Goal: Transaction & Acquisition: Purchase product/service

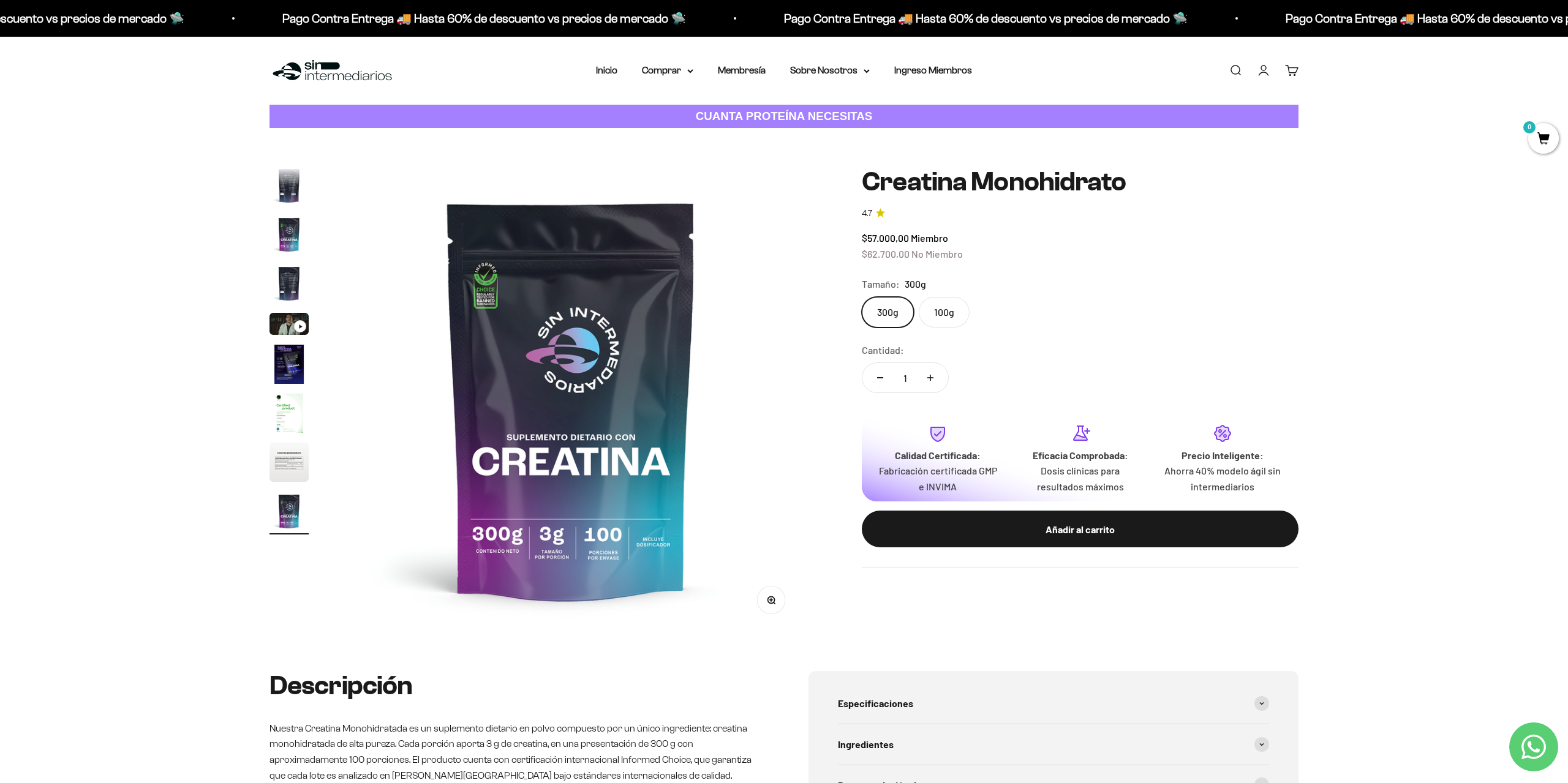
click at [931, 309] on label "100g" at bounding box center [944, 313] width 51 height 31
click at [862, 297] on input "100g" at bounding box center [861, 296] width 1 height 1
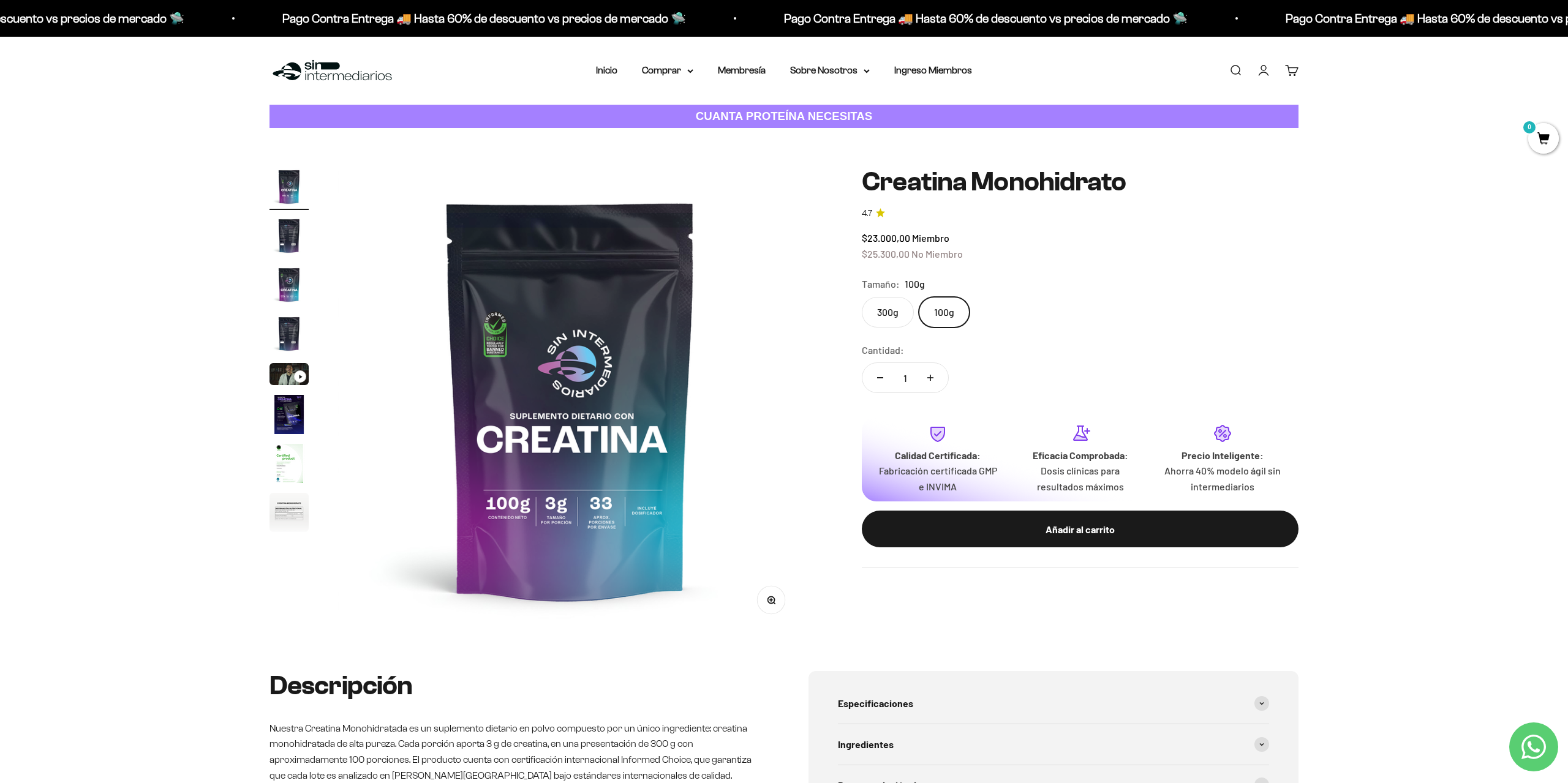
click at [879, 313] on label "300g" at bounding box center [888, 313] width 52 height 31
click at [862, 297] on input "300g" at bounding box center [861, 296] width 1 height 1
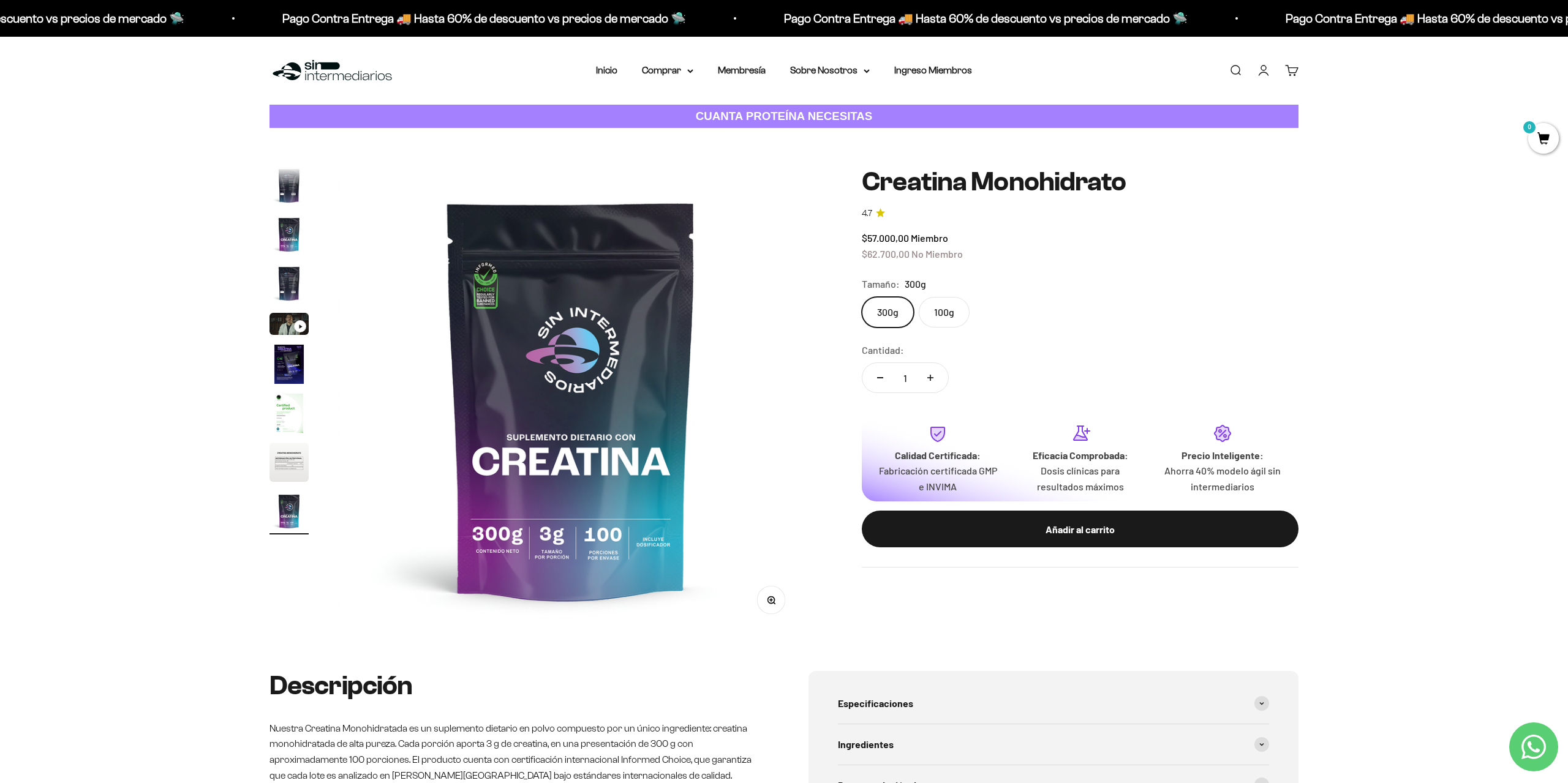
click at [934, 311] on label "100g" at bounding box center [944, 313] width 51 height 31
click at [862, 297] on input "100g" at bounding box center [861, 296] width 1 height 1
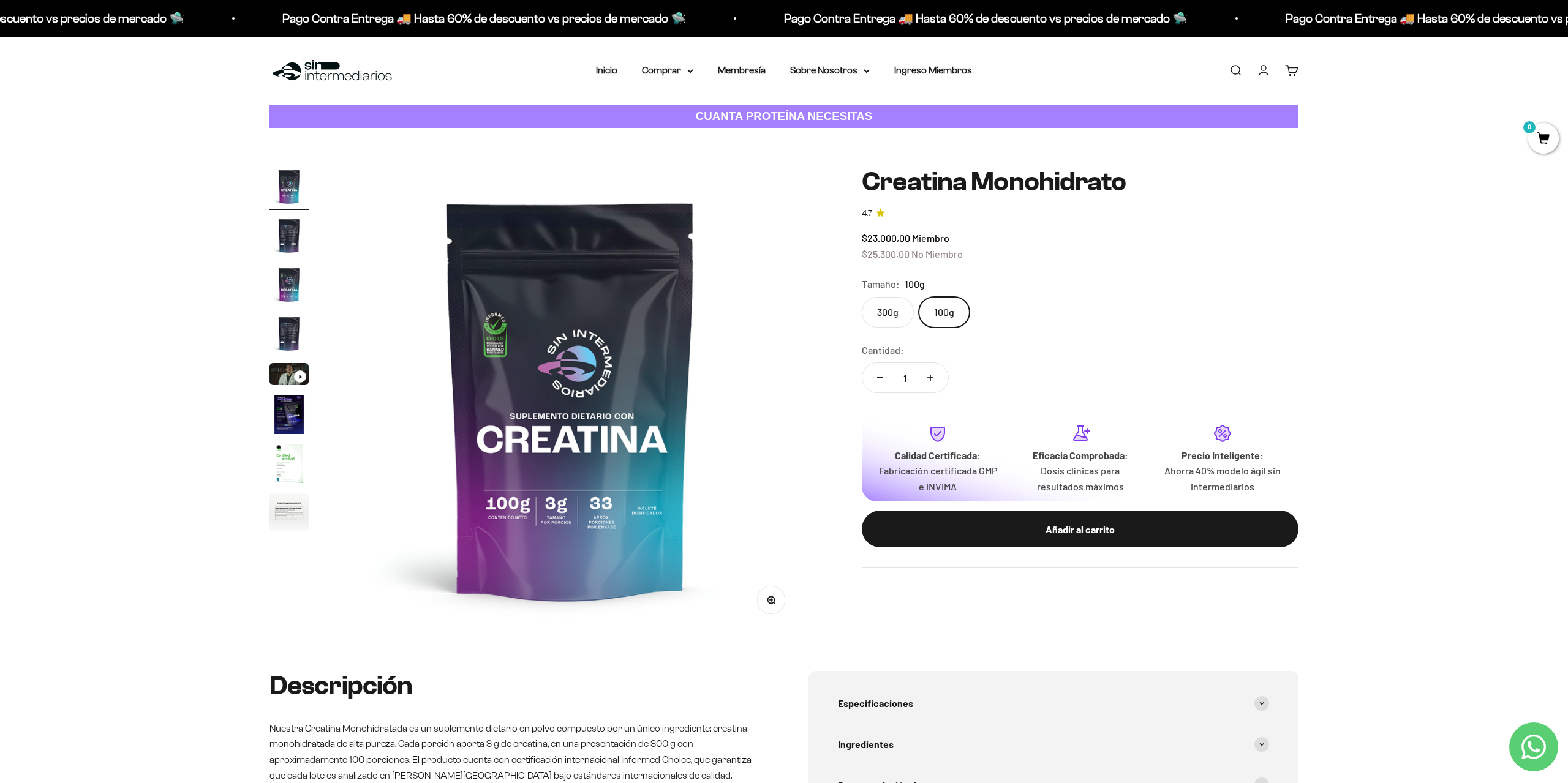
click at [884, 313] on label "300g" at bounding box center [888, 313] width 52 height 31
click at [862, 297] on input "300g" at bounding box center [861, 296] width 1 height 1
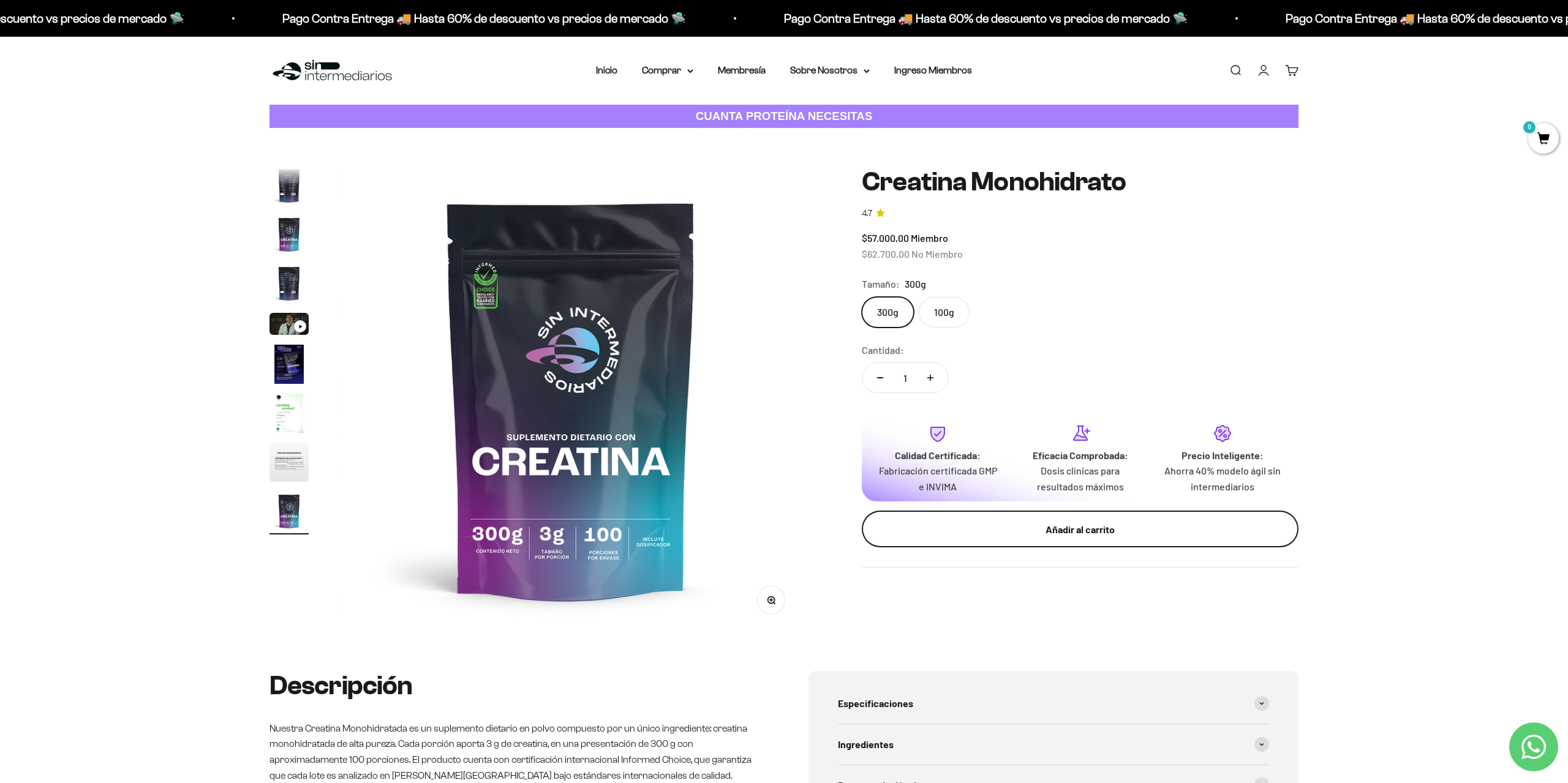
click at [1058, 525] on div "Añadir al carrito" at bounding box center [1080, 529] width 388 height 16
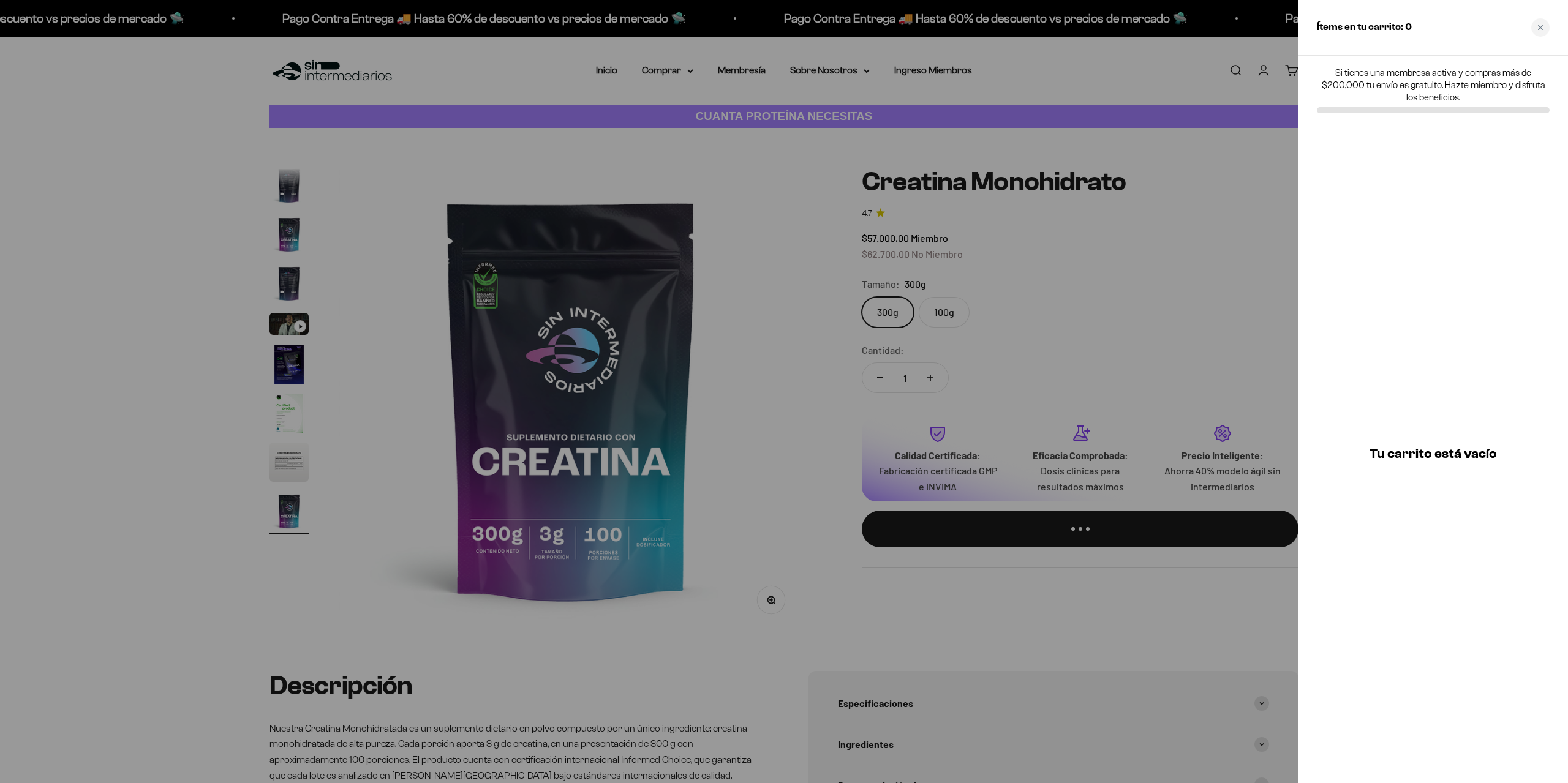
scroll to position [0, 3837]
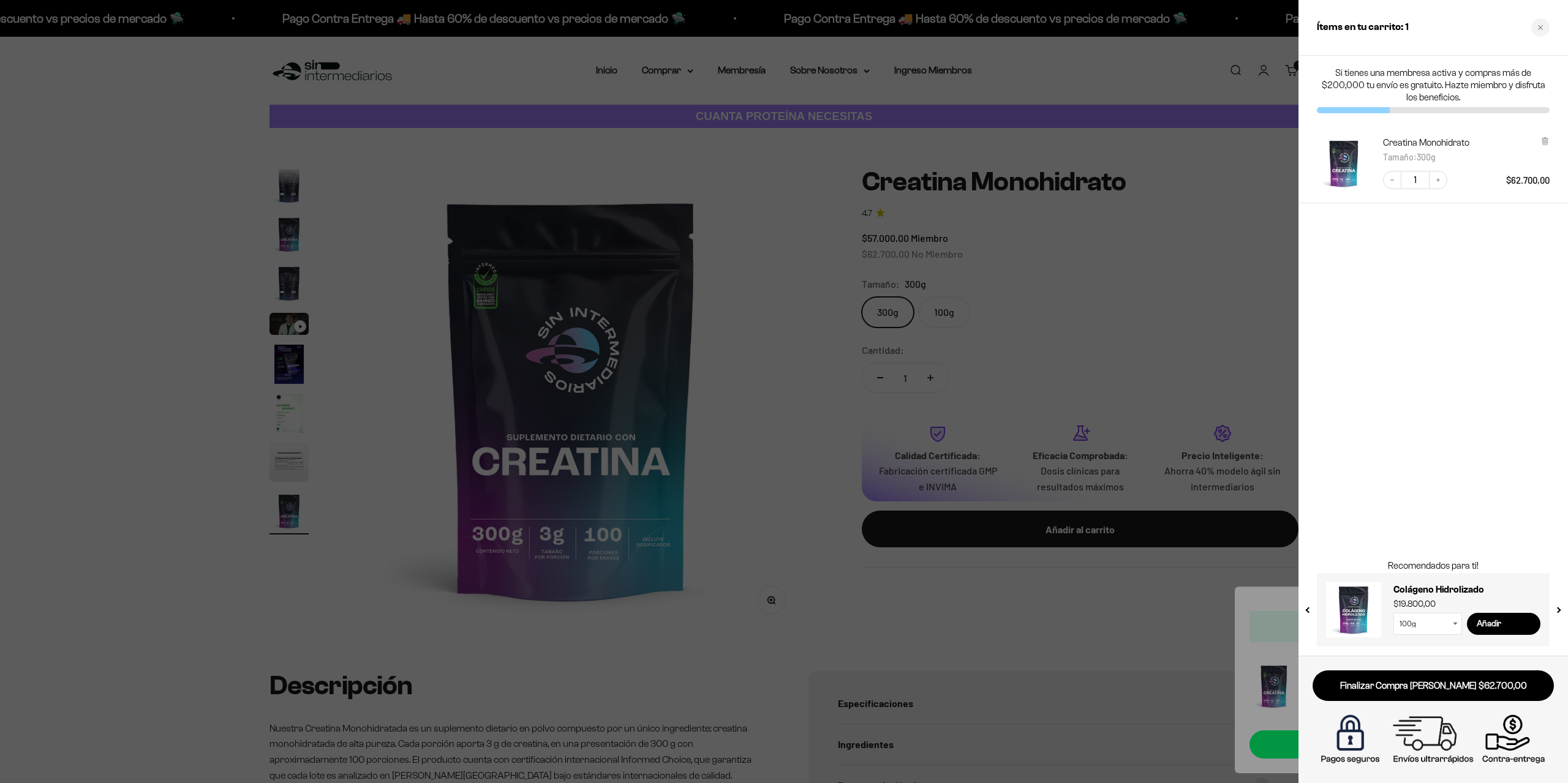
click at [963, 644] on div at bounding box center [784, 392] width 1568 height 783
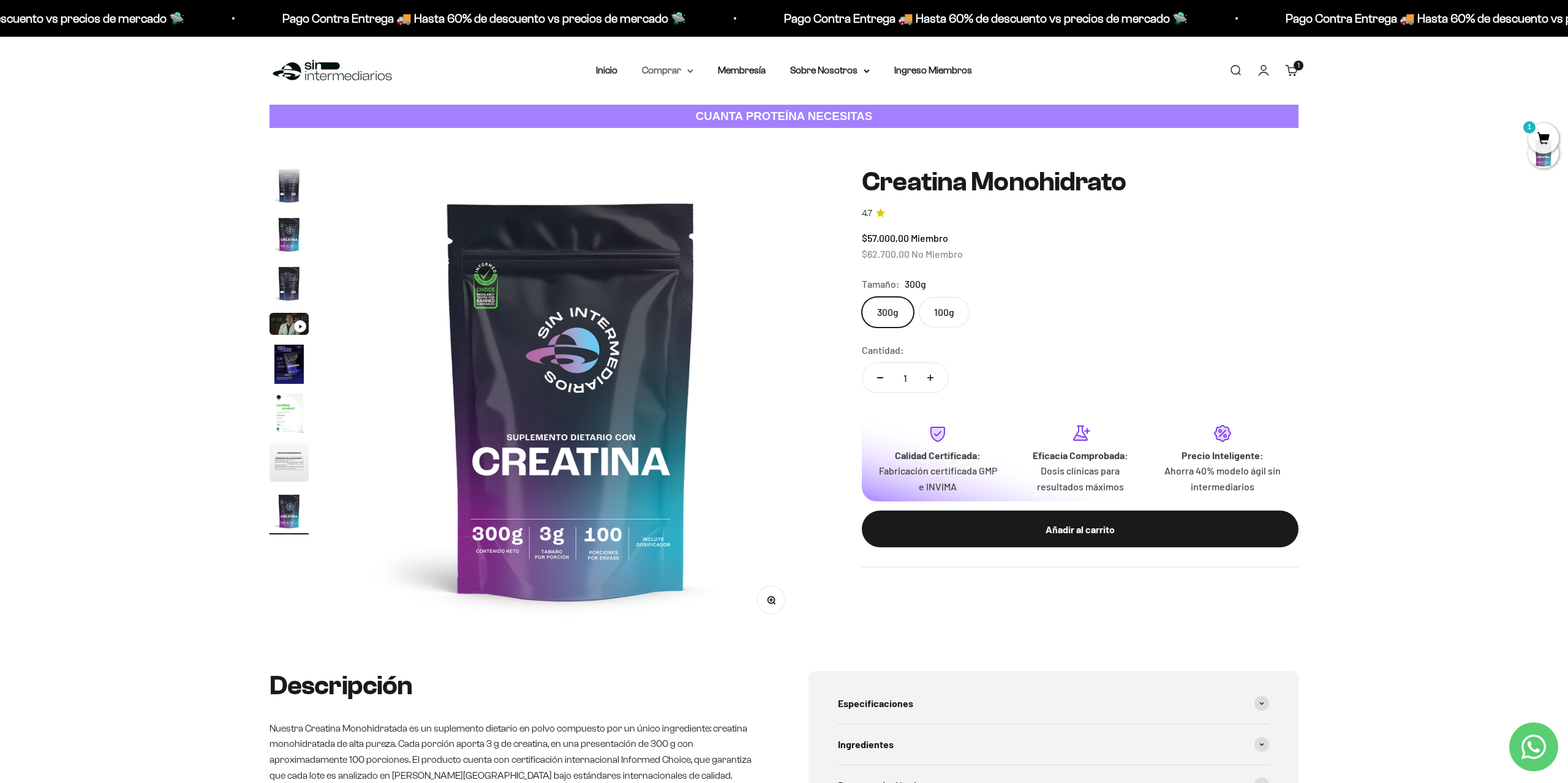
click at [665, 70] on summary "Comprar" at bounding box center [668, 70] width 52 height 16
click at [738, 112] on summary "Proteínas" at bounding box center [700, 110] width 101 height 16
click at [725, 134] on span "Otros Suplementos" at bounding box center [690, 133] width 82 height 11
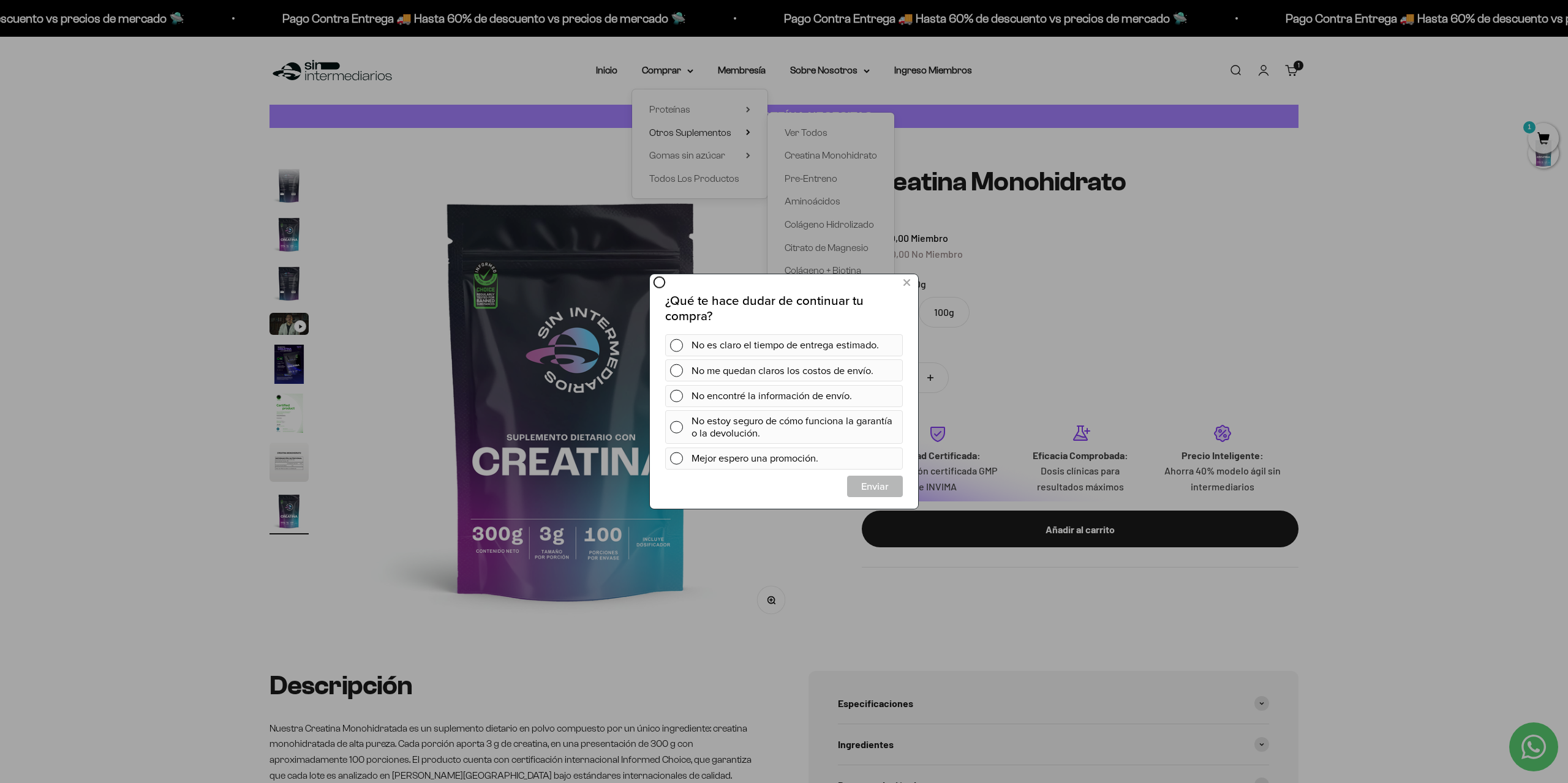
scroll to position [0, 0]
click at [907, 282] on icon at bounding box center [907, 282] width 7 height 17
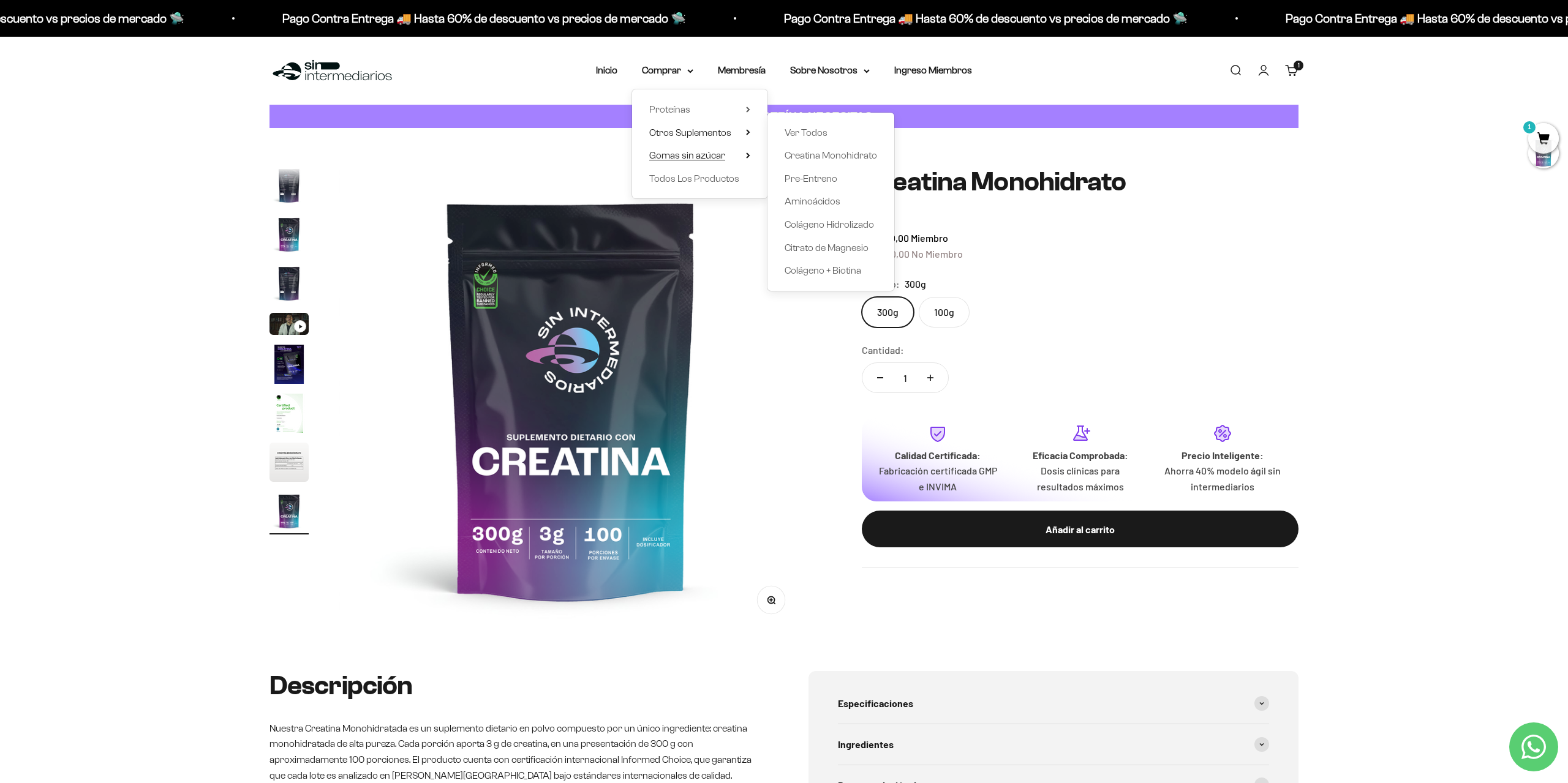
click at [690, 157] on span "Gomas sin azúcar" at bounding box center [687, 155] width 76 height 11
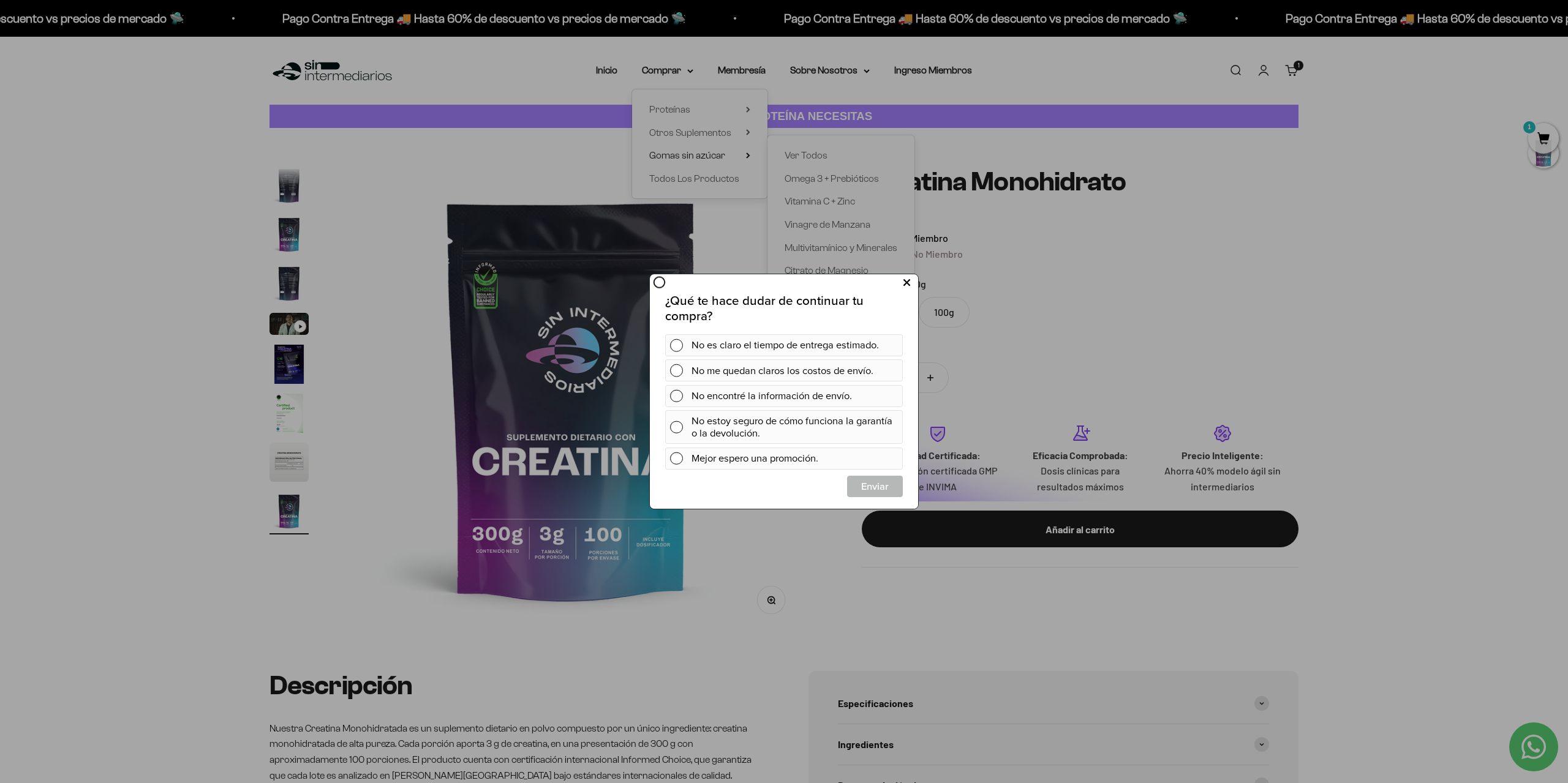
click at [913, 284] on button at bounding box center [907, 282] width 23 height 20
click at [913, 283] on button at bounding box center [907, 282] width 23 height 20
click at [913, 286] on button at bounding box center [907, 282] width 23 height 20
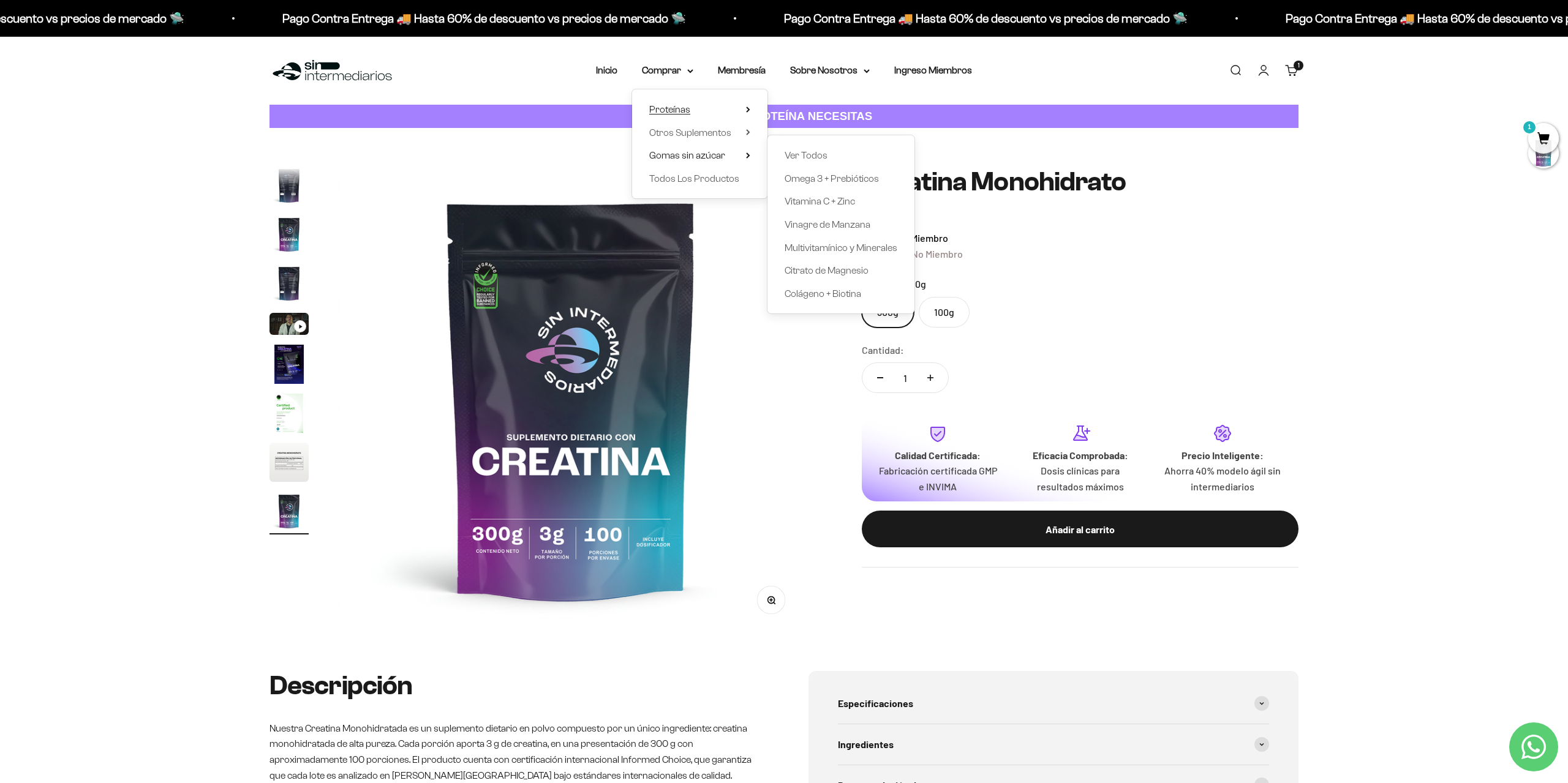
click at [689, 110] on summary "Proteínas" at bounding box center [700, 110] width 101 height 16
click at [1366, 281] on div "Zoom Ir al artículo 1 Ir al artículo 2 Ir al artículo 3 Ir al artículo 4 Ir al …" at bounding box center [784, 399] width 1568 height 543
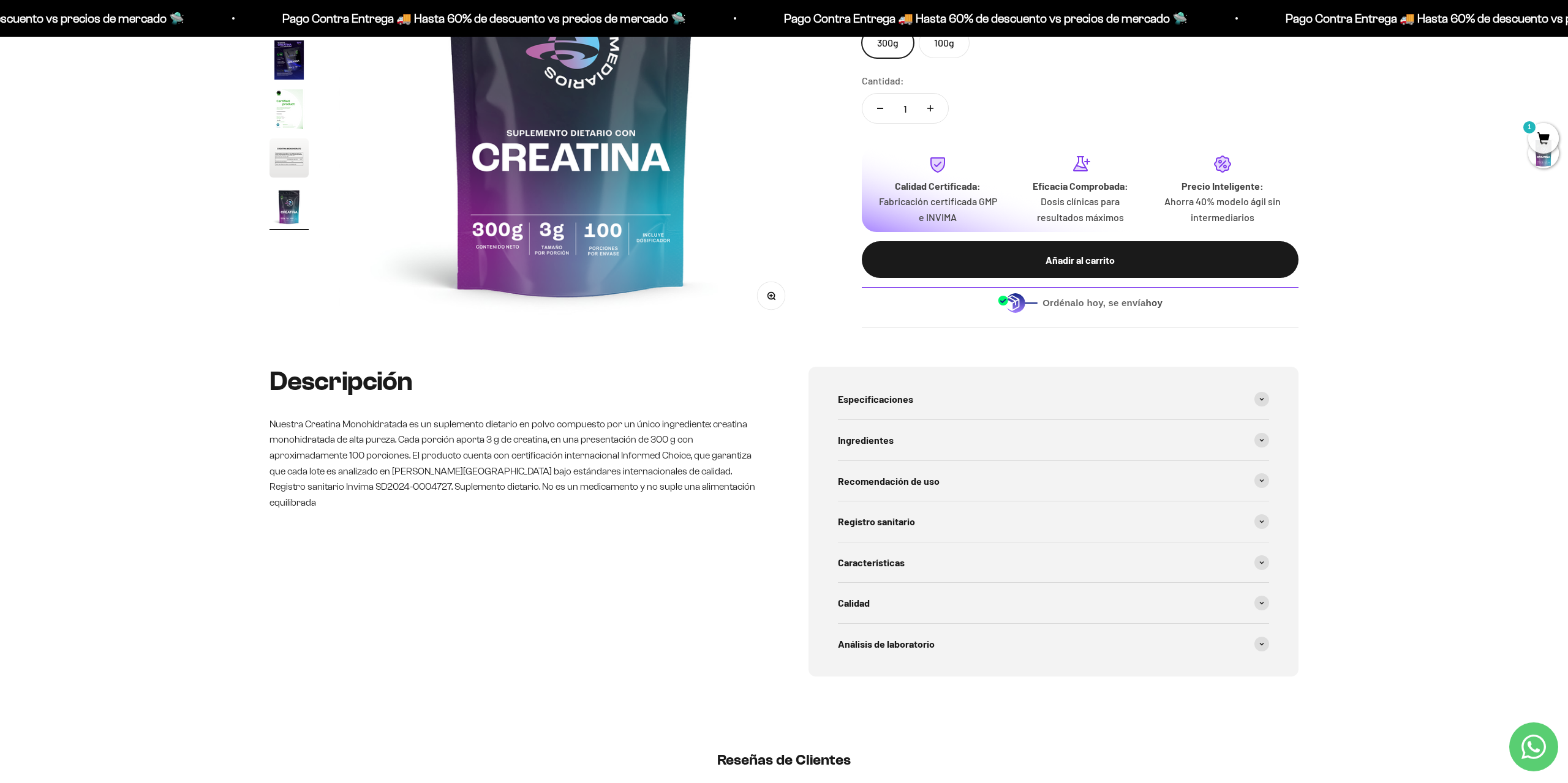
scroll to position [319, 0]
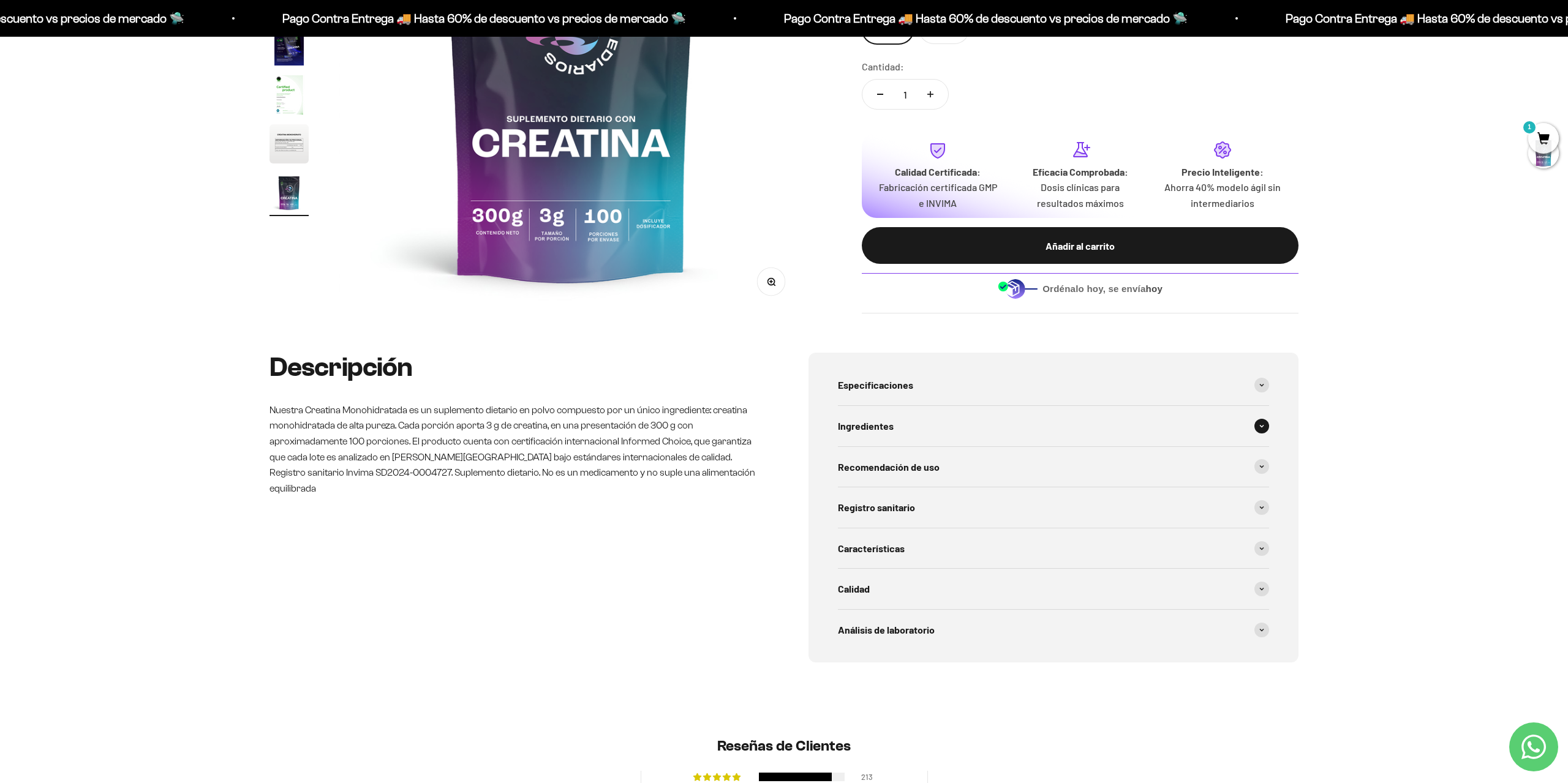
click at [1233, 429] on div "Ingredientes" at bounding box center [1054, 426] width 431 height 40
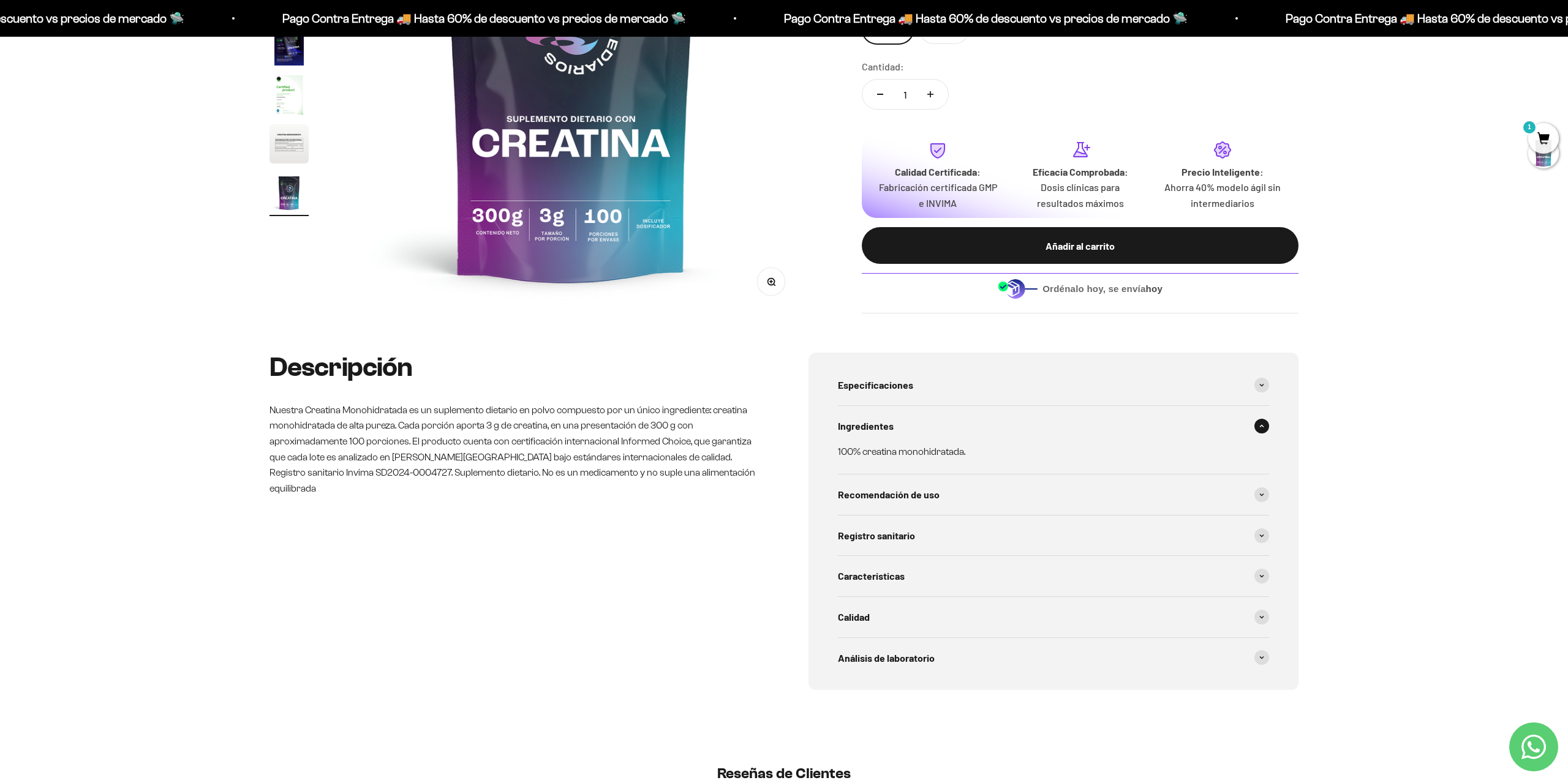
click at [1233, 429] on div "Ingredientes" at bounding box center [1054, 426] width 431 height 40
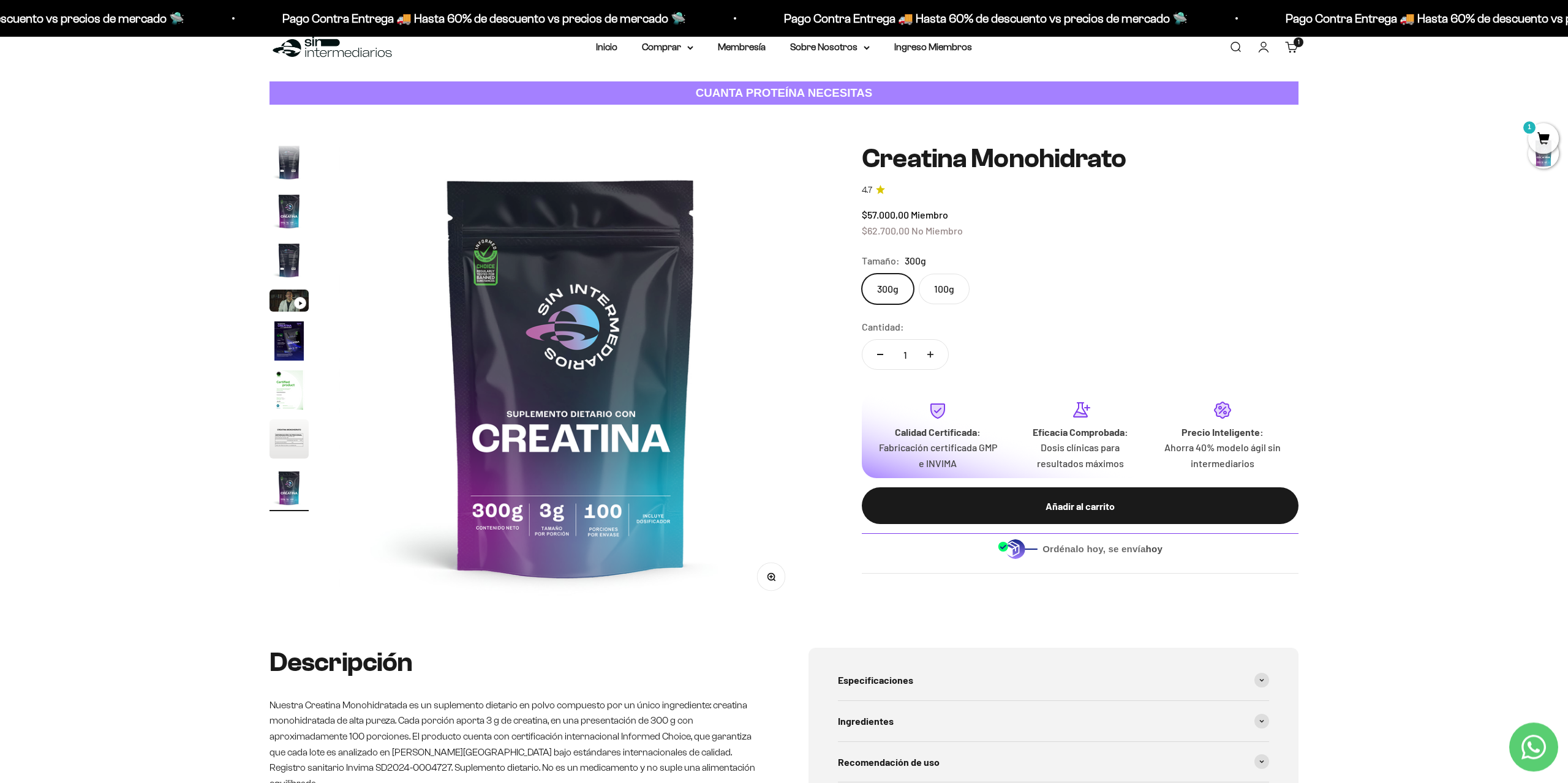
scroll to position [0, 0]
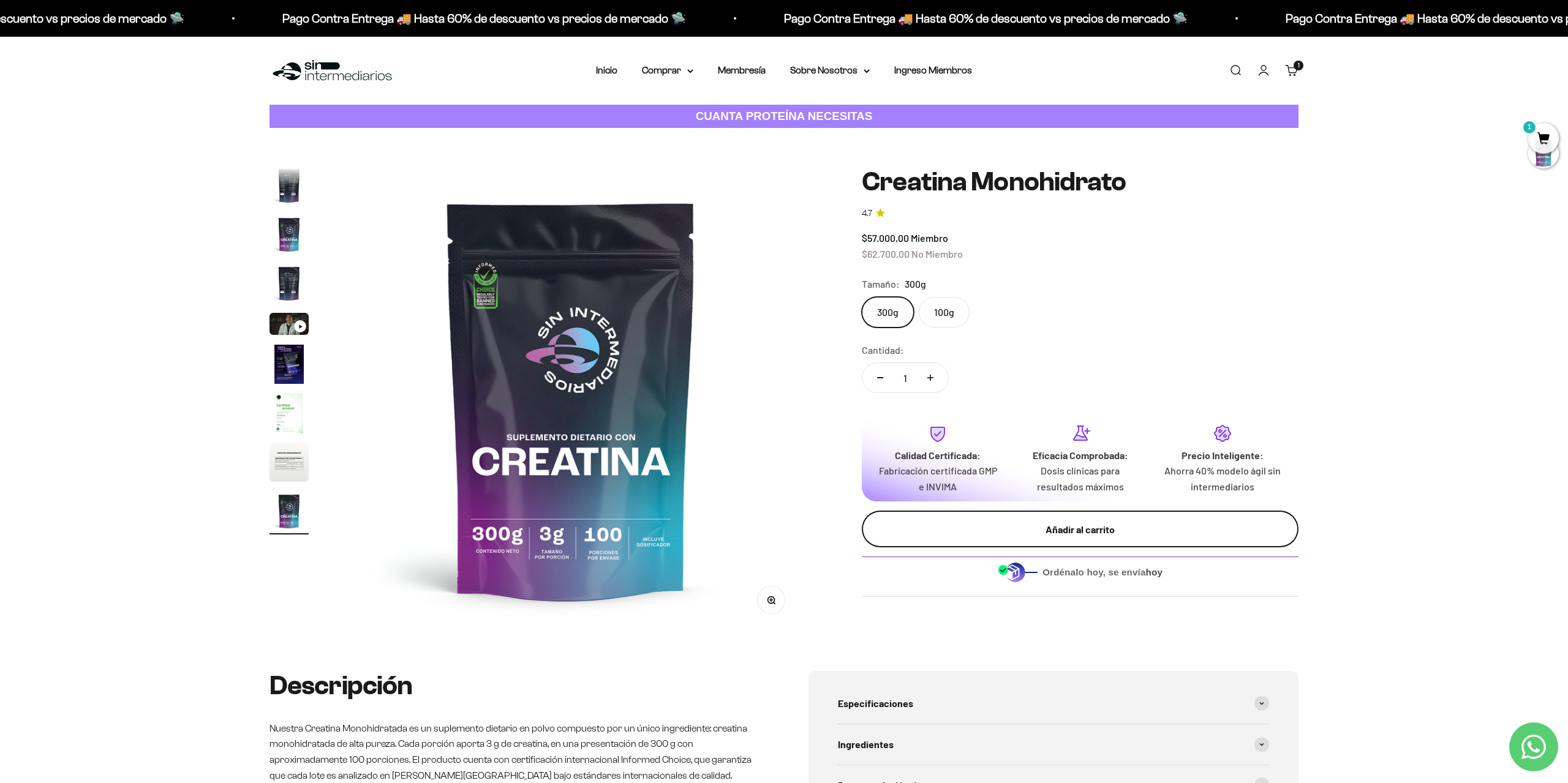
click at [1095, 527] on div "Añadir al carrito" at bounding box center [1080, 529] width 388 height 16
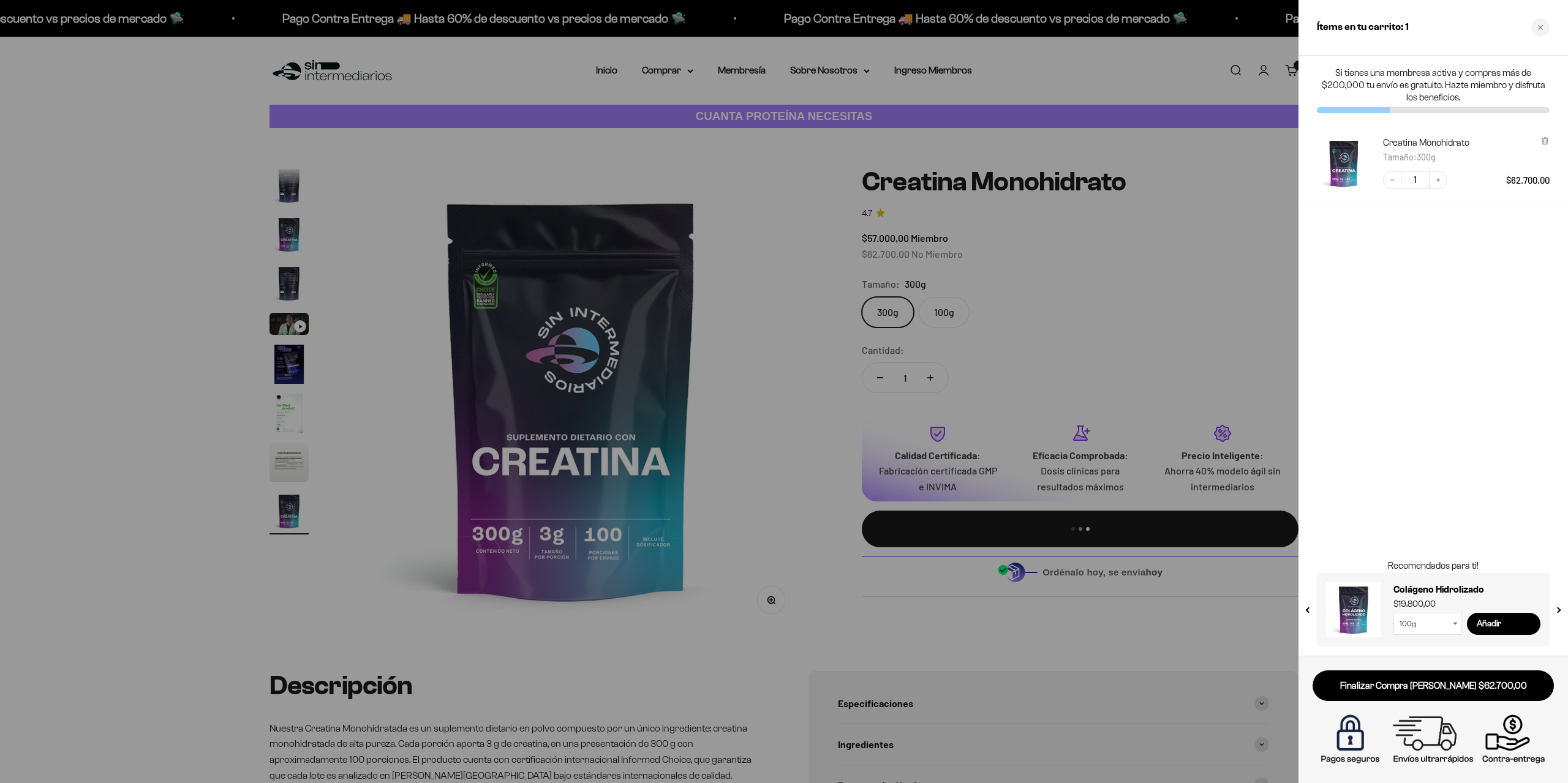
scroll to position [0, 3837]
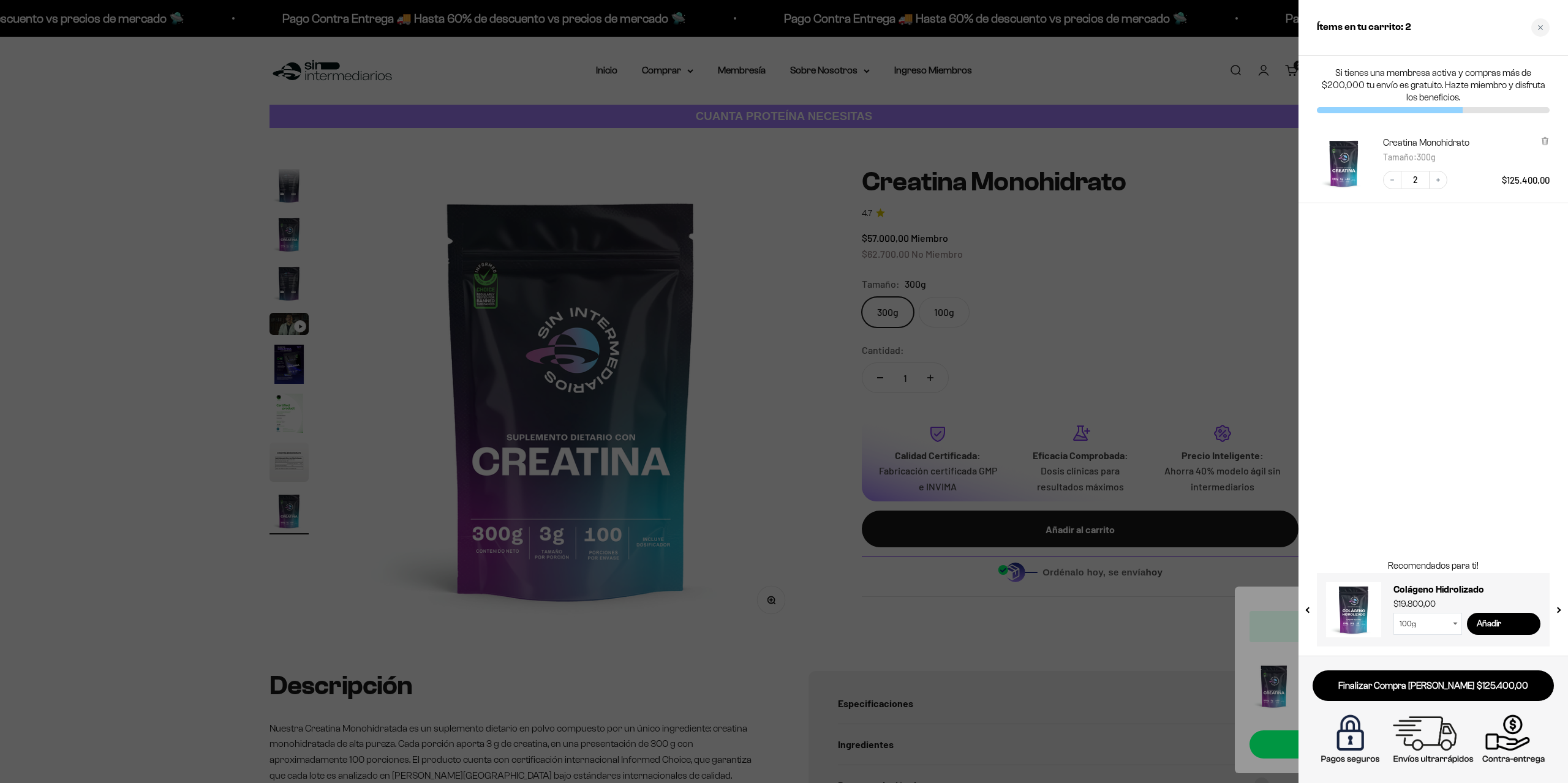
drag, startPoint x: 1421, startPoint y: 181, endPoint x: 1413, endPoint y: 183, distance: 8.2
click at [1413, 183] on input "2" at bounding box center [1415, 179] width 27 height 18
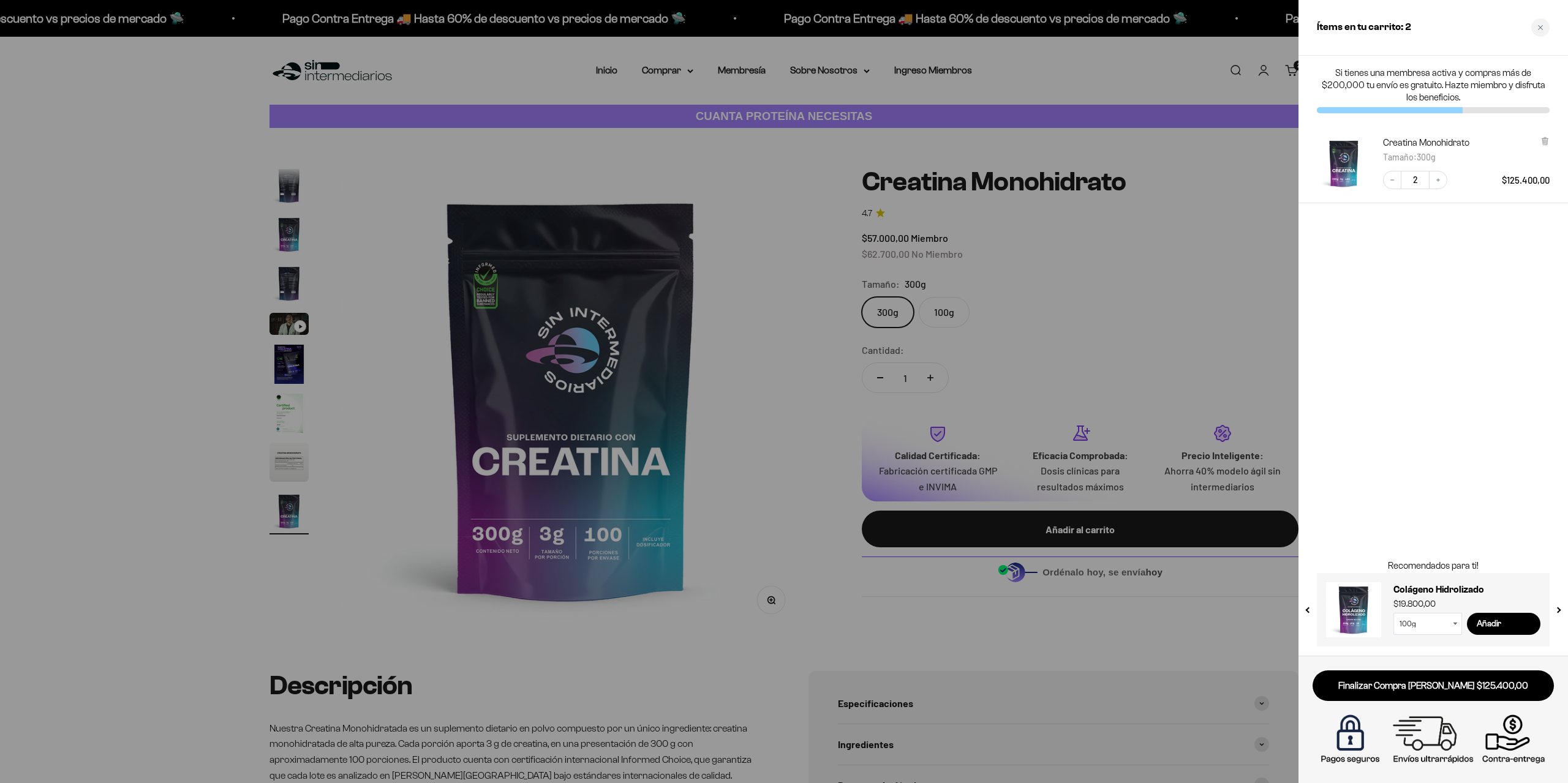
click at [1413, 178] on input "2" at bounding box center [1415, 179] width 27 height 18
click at [1386, 181] on button "Decrease quantity" at bounding box center [1392, 179] width 18 height 18
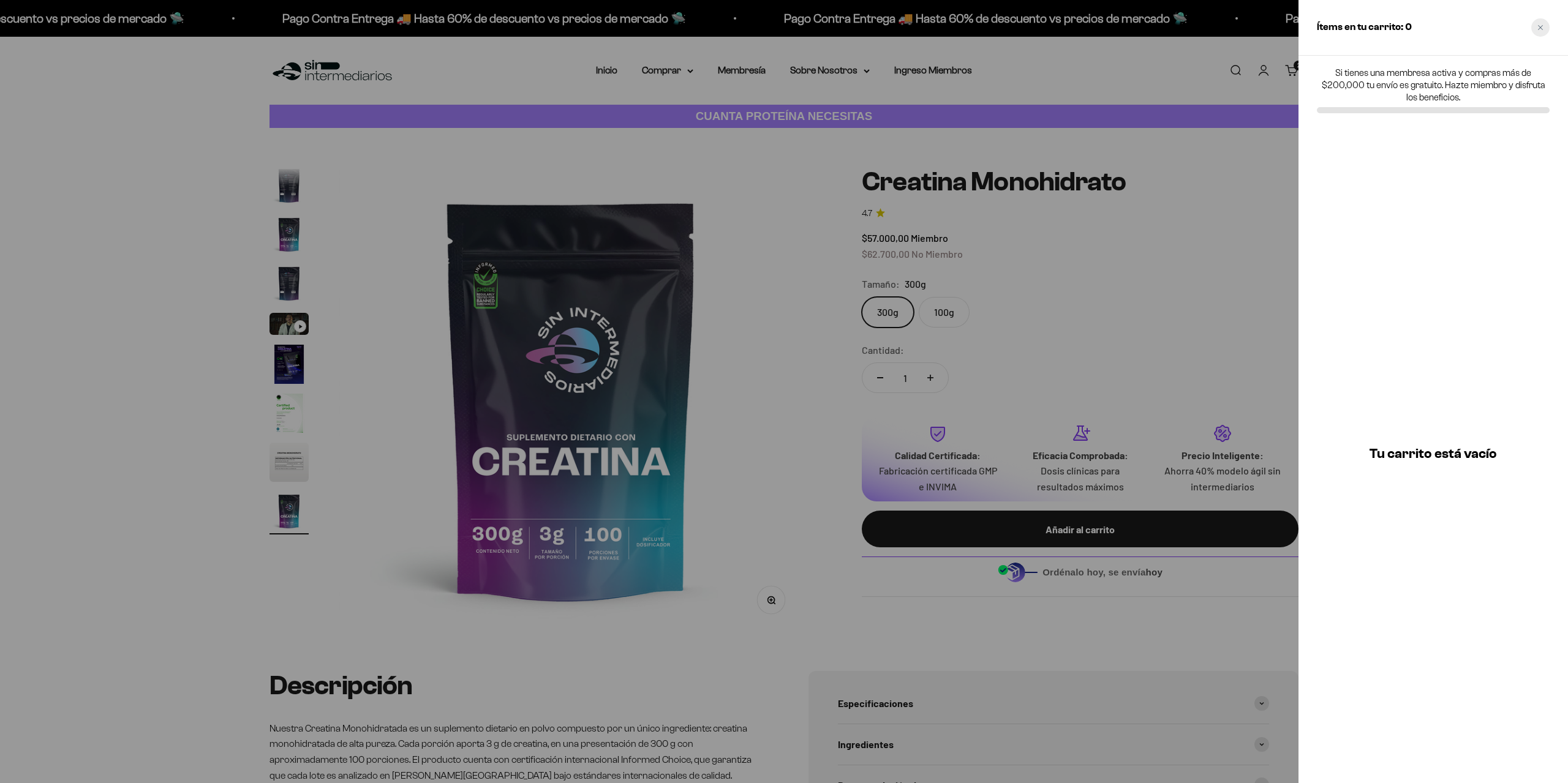
click at [1543, 26] on div "Close cart" at bounding box center [1540, 27] width 18 height 18
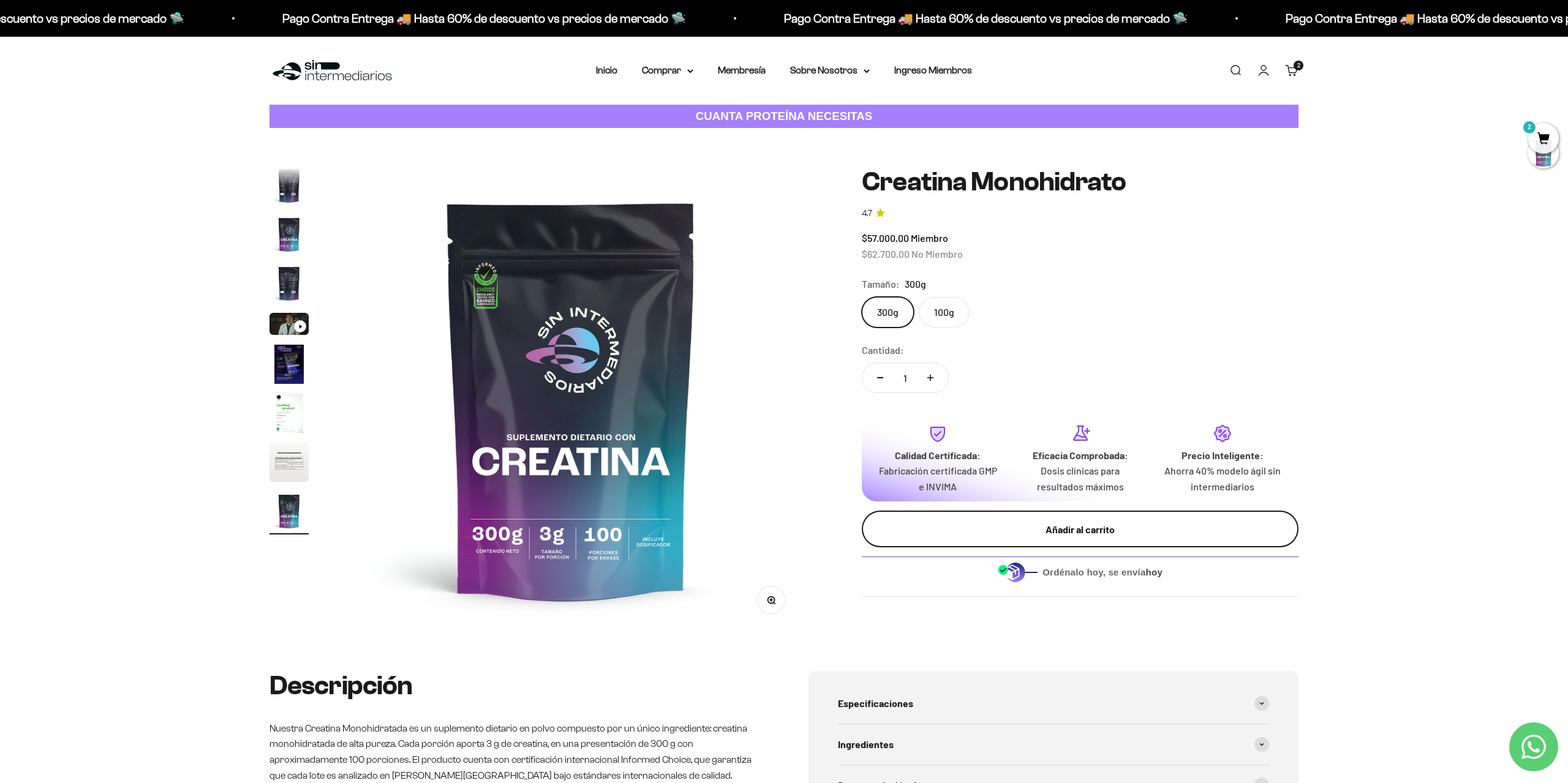
click at [1117, 521] on div "Añadir al carrito" at bounding box center [1080, 529] width 388 height 16
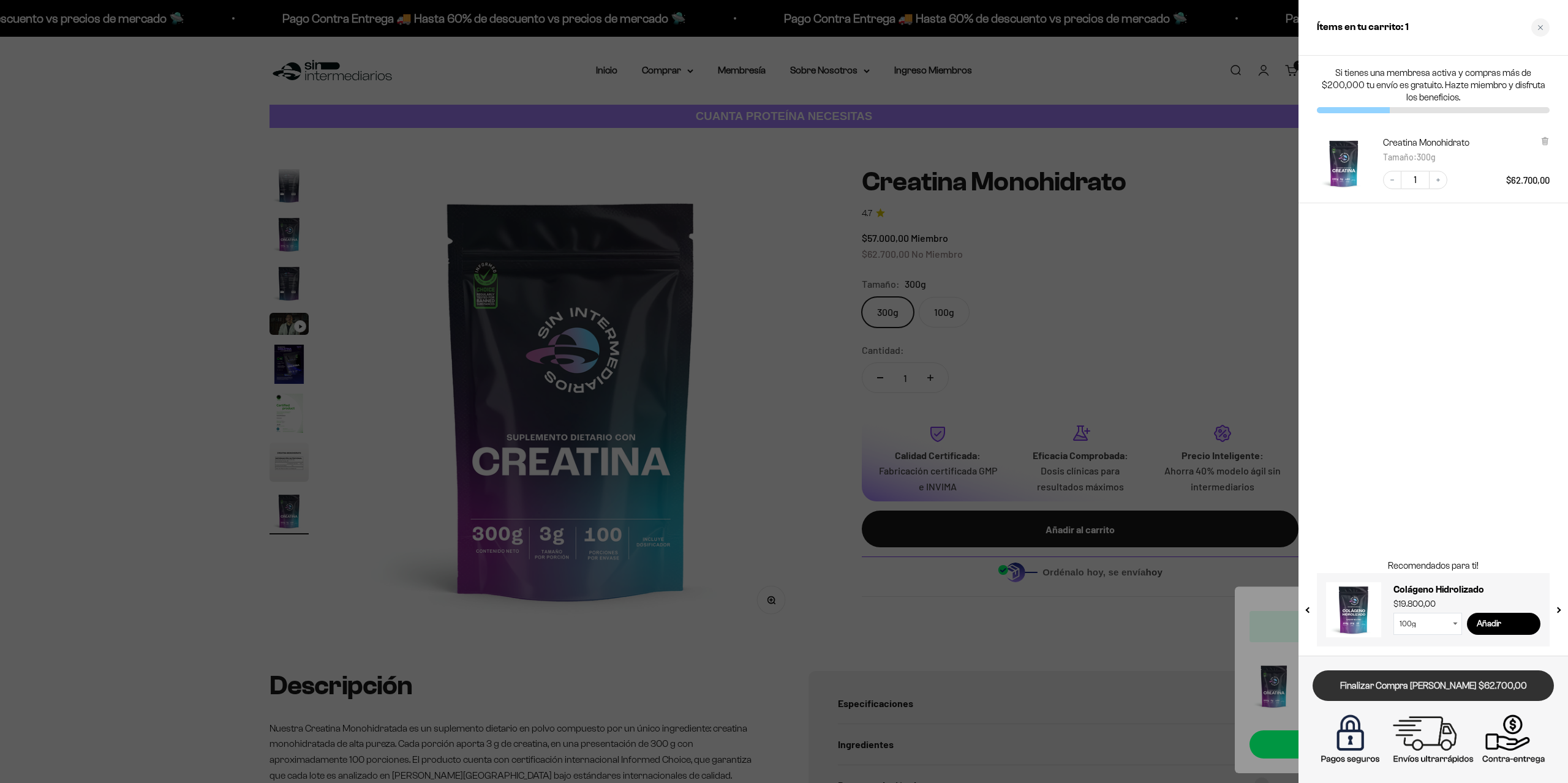
click at [1414, 687] on link "Finalizar Compra [PERSON_NAME] $62.700,00" at bounding box center [1433, 686] width 241 height 31
